Goal: Transaction & Acquisition: Purchase product/service

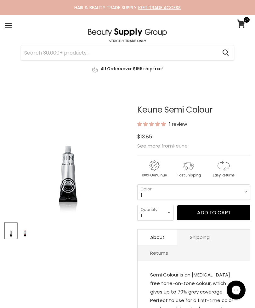
click at [206, 192] on select "1 3 3.1 4 4.7 4.37 4.53 4.6 4.76ri 5 5.11 5.23 5.35 5.4 5.81" at bounding box center [193, 191] width 113 height 15
click at [237, 23] on link "View cart" at bounding box center [242, 23] width 17 height 14
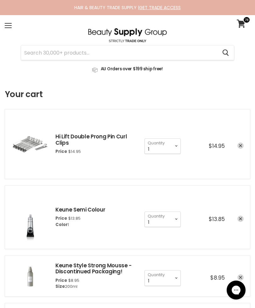
click at [159, 52] on input "Search" at bounding box center [119, 52] width 196 height 14
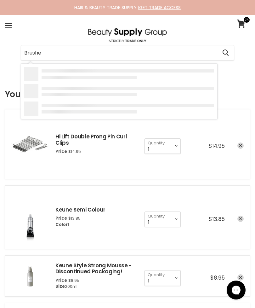
type input "Brushes"
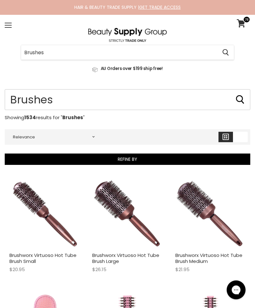
click at [195, 103] on input "Brushes" at bounding box center [128, 100] width 246 height 21
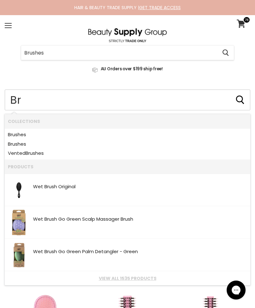
type input "B"
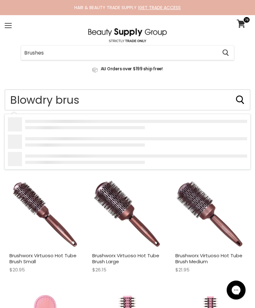
type input "Blowdry brush"
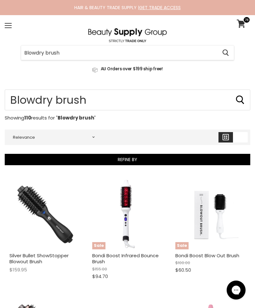
click at [198, 60] on link at bounding box center [128, 67] width 246 height 14
click at [72, 54] on input "Blowdry brush" at bounding box center [119, 52] width 196 height 14
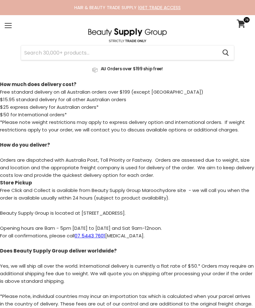
click at [44, 56] on input "Search" at bounding box center [119, 52] width 196 height 14
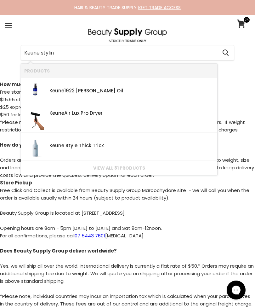
type input "Keune styling"
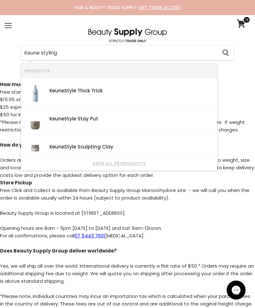
click at [134, 163] on link "View all 79 products" at bounding box center [119, 163] width 190 height 5
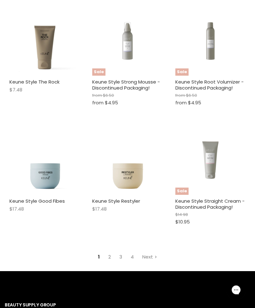
scroll to position [843, 0]
click at [206, 198] on link "Keune Style Straight Cream - Discontinued Packaging!" at bounding box center [210, 204] width 69 height 13
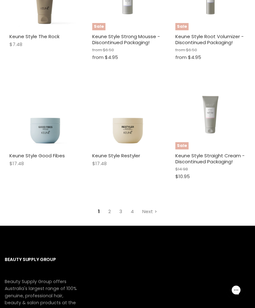
click at [112, 207] on link "2" at bounding box center [109, 211] width 9 height 11
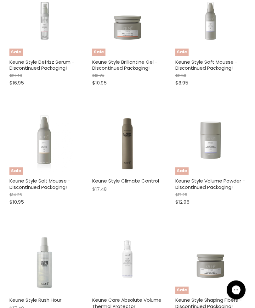
scroll to position [313, 0]
click at [222, 148] on img "Main content" at bounding box center [211, 139] width 70 height 52
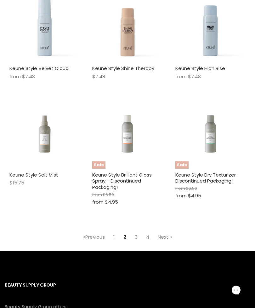
scroll to position [897, 0]
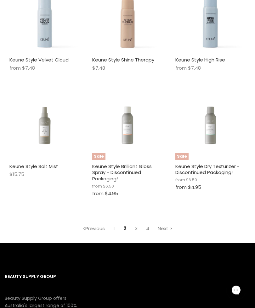
click at [132, 153] on figure "Sale" at bounding box center [127, 125] width 70 height 70
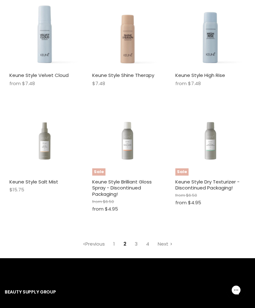
click at [136, 238] on link "3" at bounding box center [136, 243] width 10 height 11
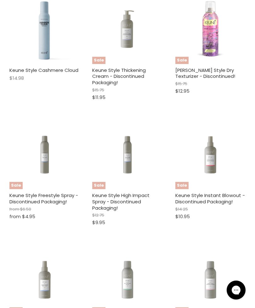
scroll to position [158, 0]
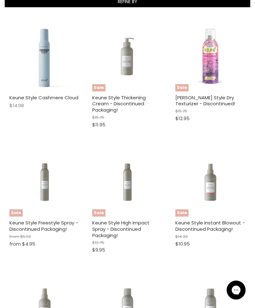
click at [46, 188] on img "Main content" at bounding box center [44, 181] width 70 height 52
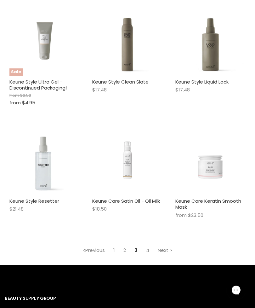
scroll to position [889, 0]
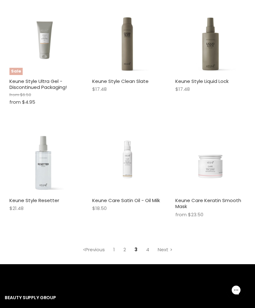
click at [147, 244] on link "4" at bounding box center [148, 249] width 10 height 11
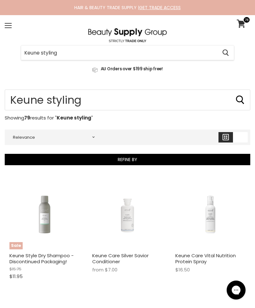
click at [238, 22] on icon at bounding box center [241, 24] width 9 height 8
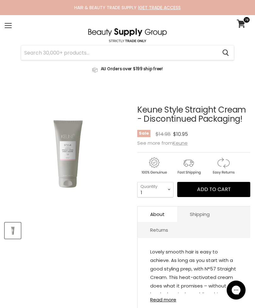
click at [208, 189] on span "Add to cart" at bounding box center [214, 189] width 34 height 7
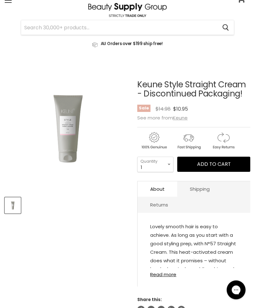
scroll to position [90, 0]
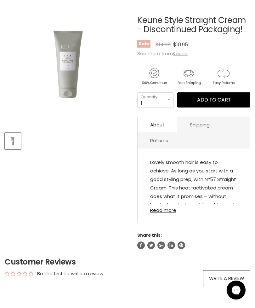
click at [176, 212] on link "Read more" at bounding box center [194, 208] width 88 height 9
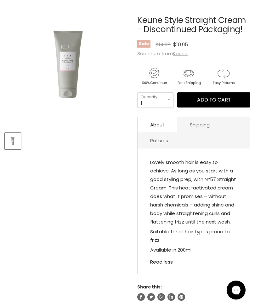
click at [117, 227] on article "Click or scroll to zoom Tap or pinch to zoom Keune Style Straight Cream - Disco…" at bounding box center [128, 150] width 246 height 301
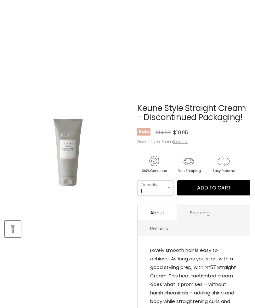
scroll to position [0, 0]
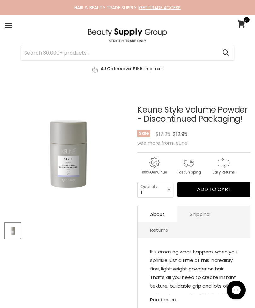
click at [198, 189] on span "Add to cart" at bounding box center [214, 189] width 34 height 7
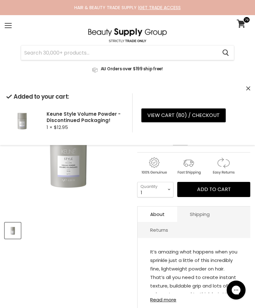
click at [244, 85] on div "Added to your cart: Keune Style Volume Powder - Discontinued Packaging! 1 × $12…" at bounding box center [127, 113] width 255 height 64
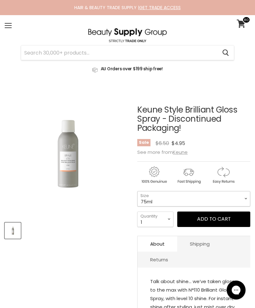
click at [182, 198] on select "75ml 200ml 500ml" at bounding box center [193, 198] width 113 height 15
select select "200ml"
click at [207, 220] on button "Add to cart" at bounding box center [213, 219] width 73 height 15
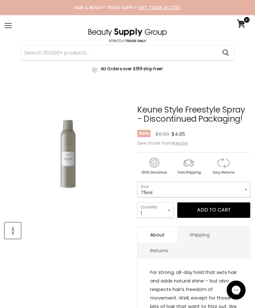
click at [210, 192] on select "75ml 300ml 500ml" at bounding box center [193, 189] width 113 height 15
select select "300ml"
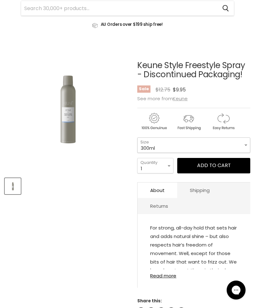
scroll to position [48, 0]
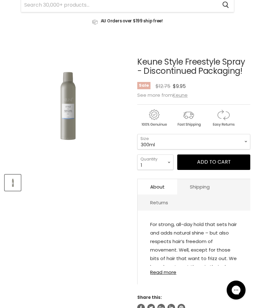
click at [217, 163] on button "Add to cart" at bounding box center [213, 161] width 73 height 15
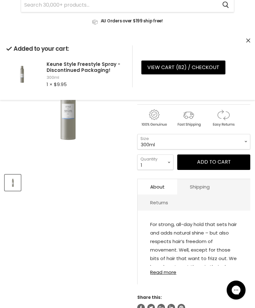
click at [247, 42] on icon "Close" at bounding box center [248, 40] width 4 height 4
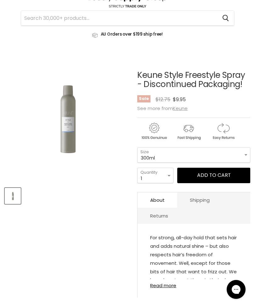
scroll to position [0, 0]
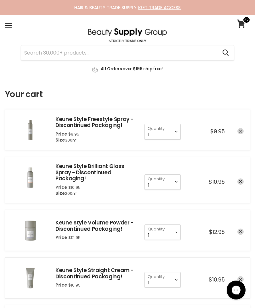
click at [182, 57] on input "Search" at bounding box center [119, 52] width 196 height 14
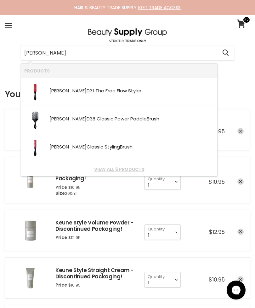
type input "Denman brush"
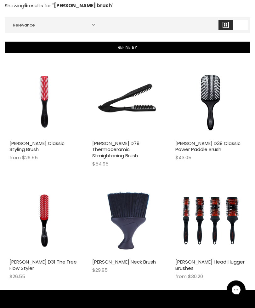
scroll to position [112, 0]
click at [224, 228] on img "Main content" at bounding box center [211, 220] width 70 height 70
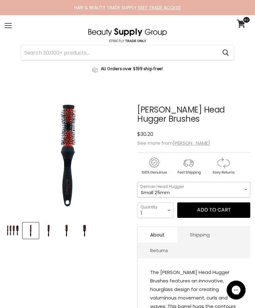
click at [234, 185] on select "Small 25mm Medium 33mm Large 43mm Extra Large 53mm" at bounding box center [193, 189] width 113 height 15
select select "Large 43mm"
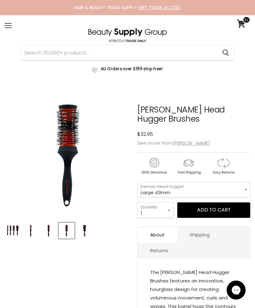
click at [238, 25] on icon at bounding box center [241, 24] width 9 height 8
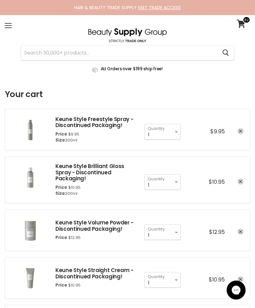
click at [176, 55] on input "Search" at bounding box center [119, 52] width 196 height 14
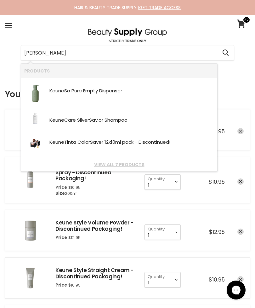
type input "[PERSON_NAME]"
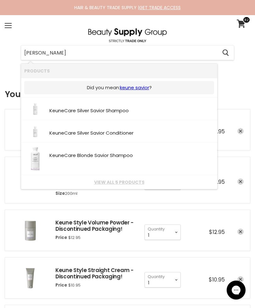
click at [99, 182] on link "View all 5 products" at bounding box center [119, 182] width 190 height 5
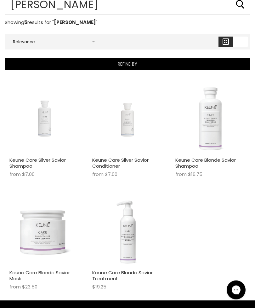
scroll to position [96, 0]
click at [215, 150] on img "Main content" at bounding box center [211, 118] width 42 height 70
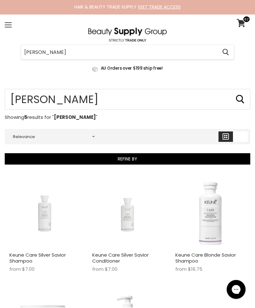
scroll to position [0, 0]
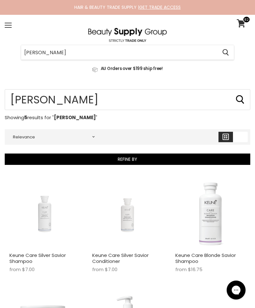
click at [46, 212] on img "Main content" at bounding box center [44, 214] width 70 height 52
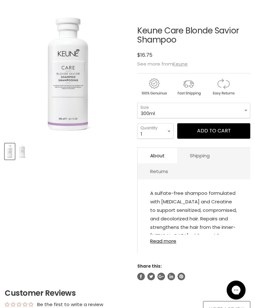
scroll to position [91, 0]
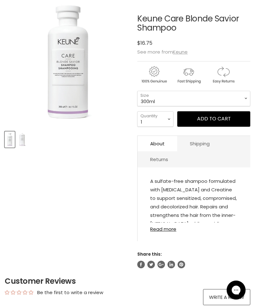
click at [163, 232] on link "Read more" at bounding box center [194, 227] width 88 height 9
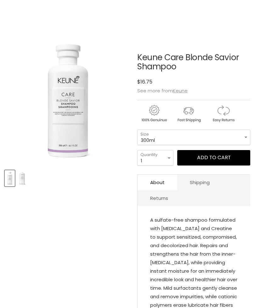
scroll to position [0, 0]
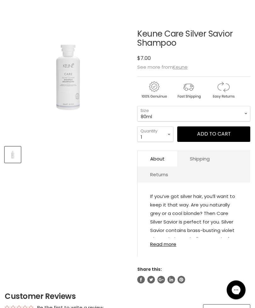
scroll to position [78, 0]
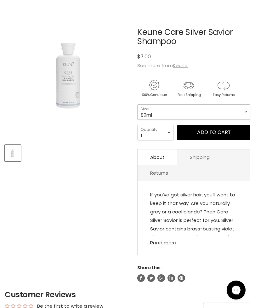
click at [229, 113] on select "80ml 300ml 1Litre" at bounding box center [193, 111] width 113 height 15
select select "300ml"
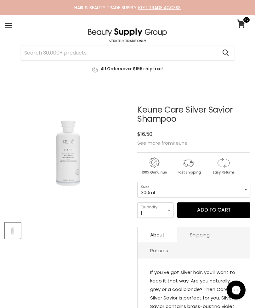
click at [240, 20] on icon at bounding box center [241, 24] width 9 height 8
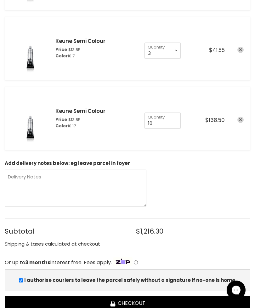
scroll to position [2136, 0]
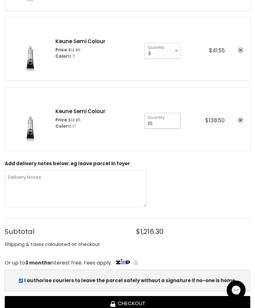
click at [163, 120] on input "10" at bounding box center [163, 120] width 36 height 15
type input "12"
click at [209, 163] on div "Add delivery notes below: eg leave parcel in foyer Delivery Notes" at bounding box center [128, 185] width 246 height 48
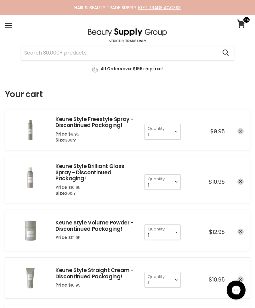
scroll to position [2152, 0]
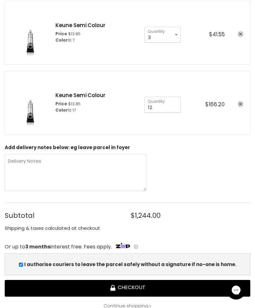
click at [165, 285] on button "Checkout" at bounding box center [128, 288] width 246 height 17
